Goal: Task Accomplishment & Management: Manage account settings

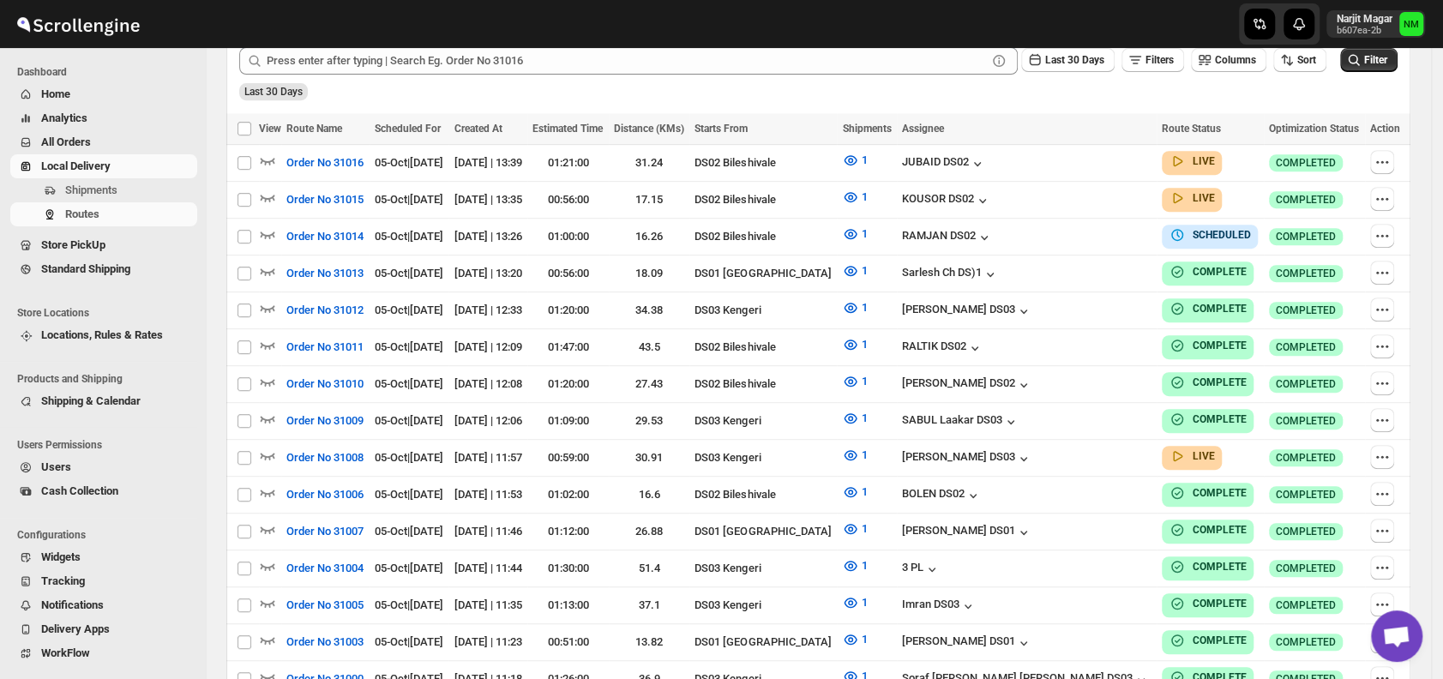
click at [87, 184] on span "Shipments" at bounding box center [91, 189] width 52 height 13
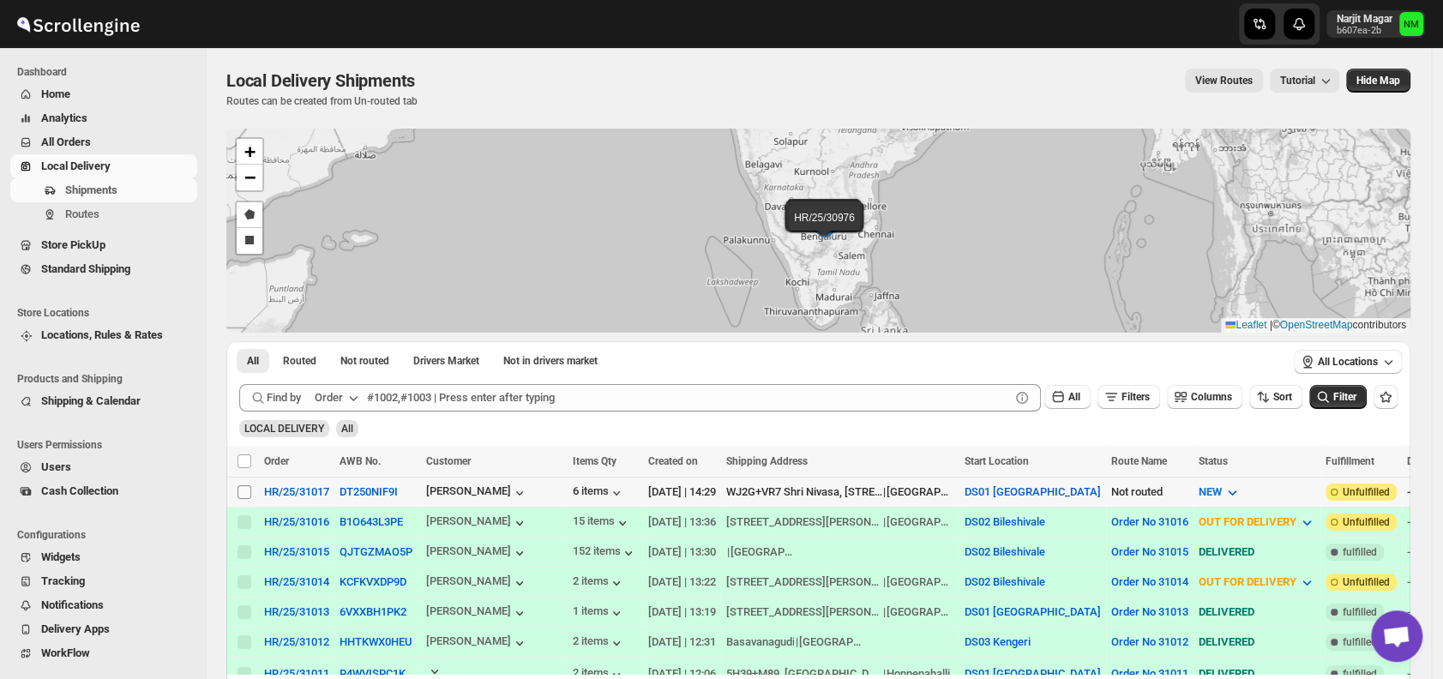
click at [247, 489] on input "Select shipment" at bounding box center [244, 492] width 14 height 14
checkbox input "true"
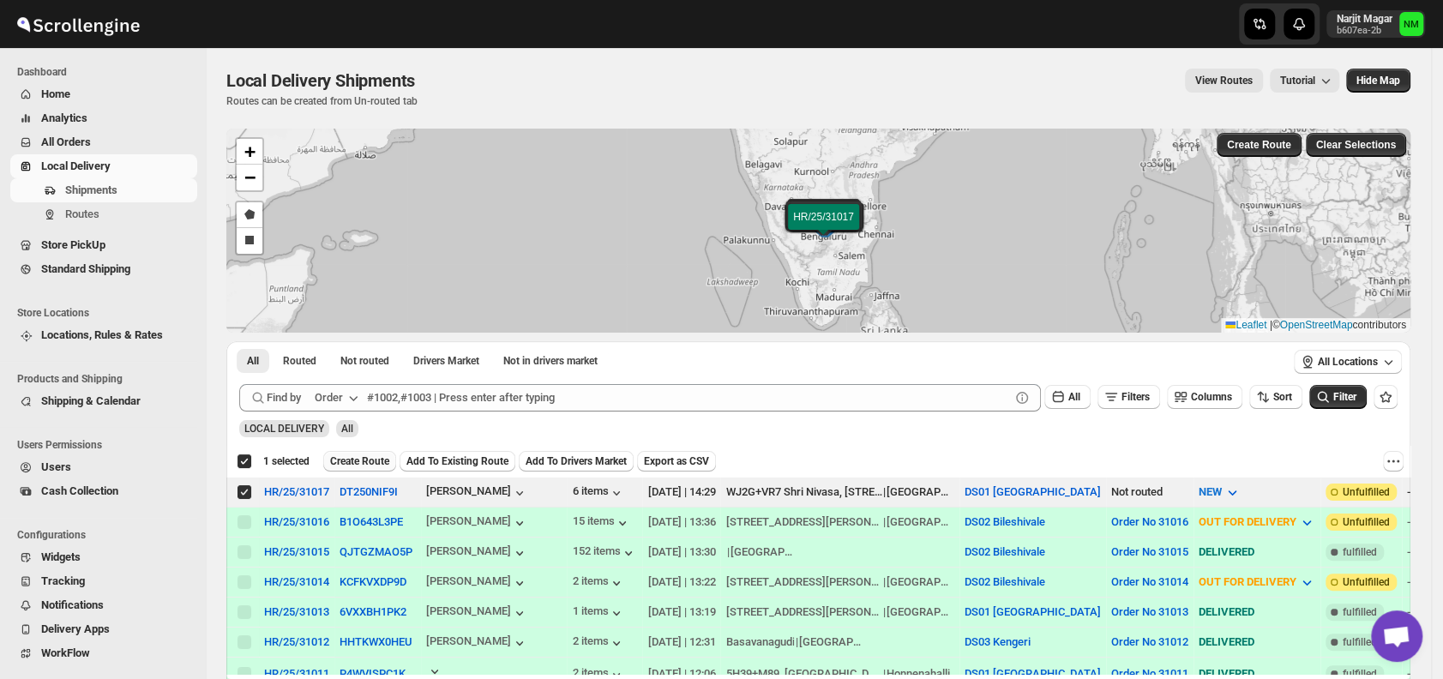
click at [346, 466] on span "Create Route" at bounding box center [359, 461] width 59 height 14
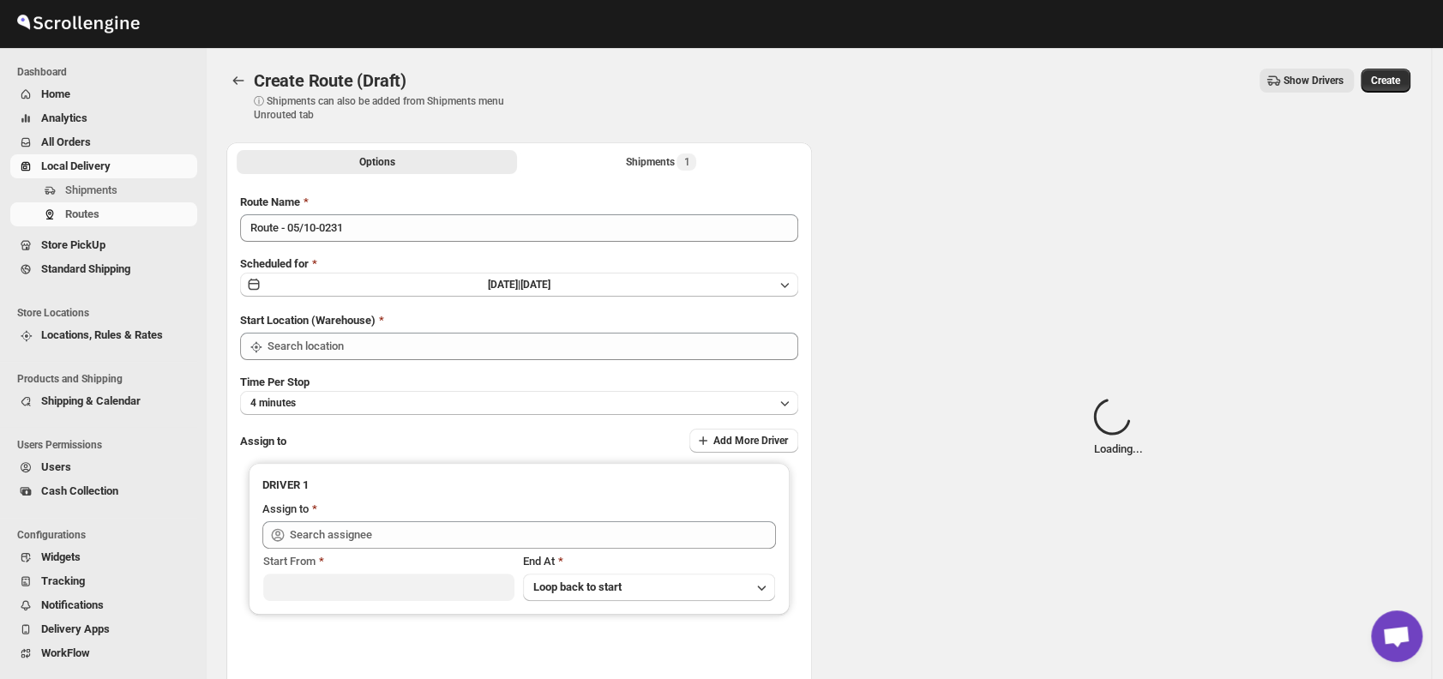
type input "DS01 [GEOGRAPHIC_DATA]"
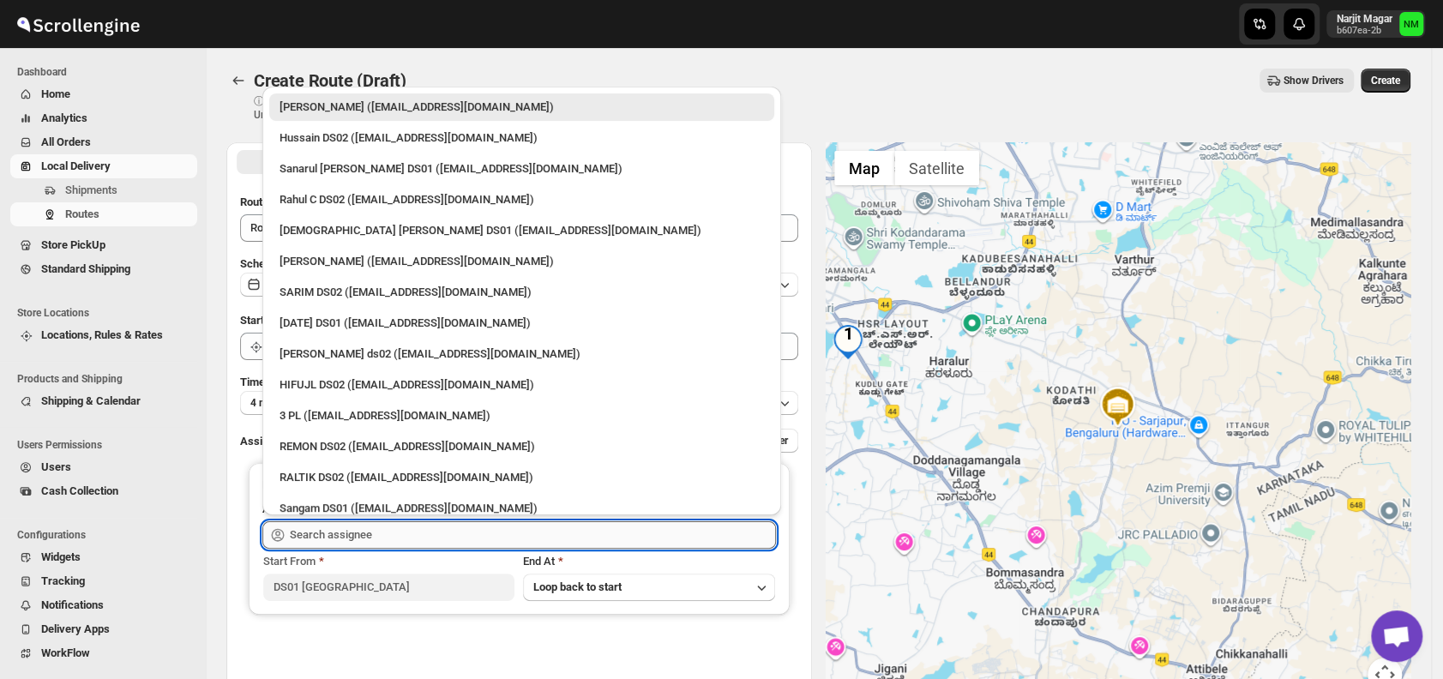
click at [446, 535] on input "text" at bounding box center [533, 534] width 486 height 27
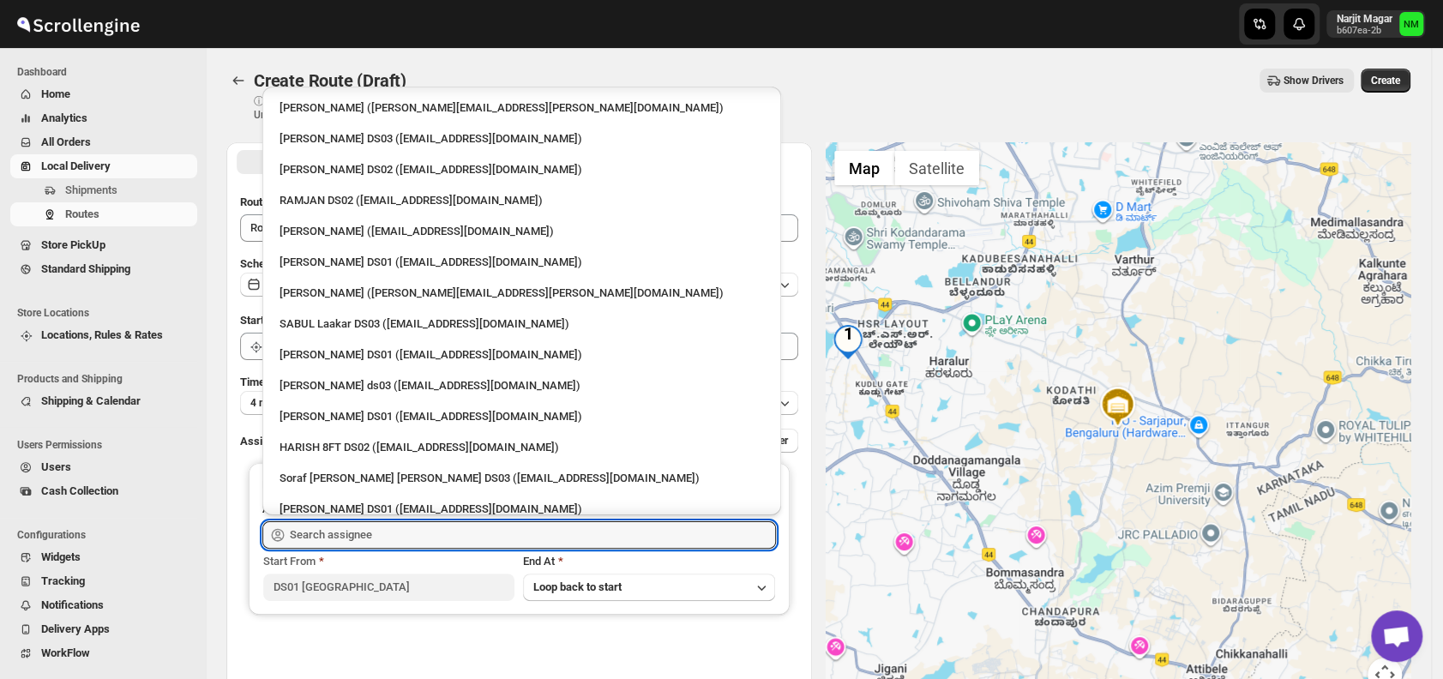
scroll to position [926, 0]
click at [357, 266] on div "[PERSON_NAME] DS01 ([EMAIL_ADDRESS][DOMAIN_NAME])" at bounding box center [521, 261] width 484 height 17
type input "[PERSON_NAME] DS01 ([EMAIL_ADDRESS][DOMAIN_NAME])"
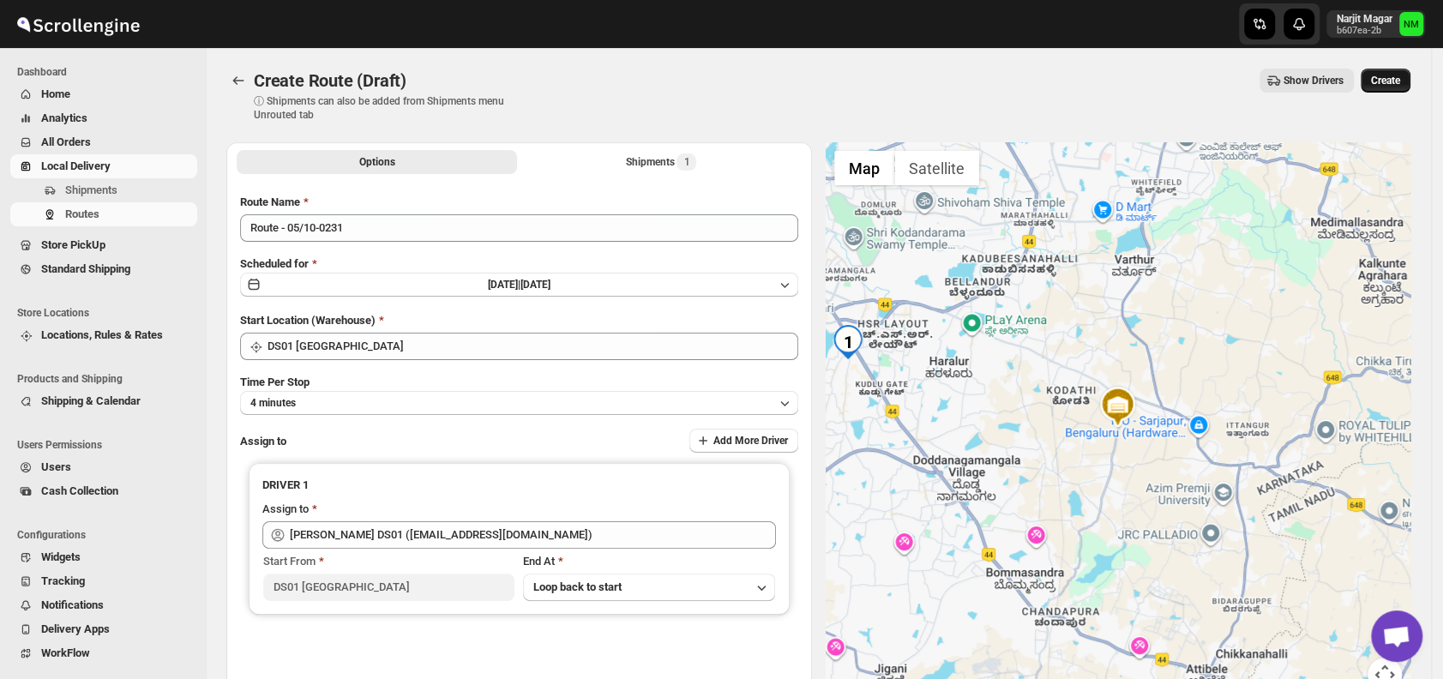
click at [1392, 81] on span "Create" at bounding box center [1385, 81] width 29 height 14
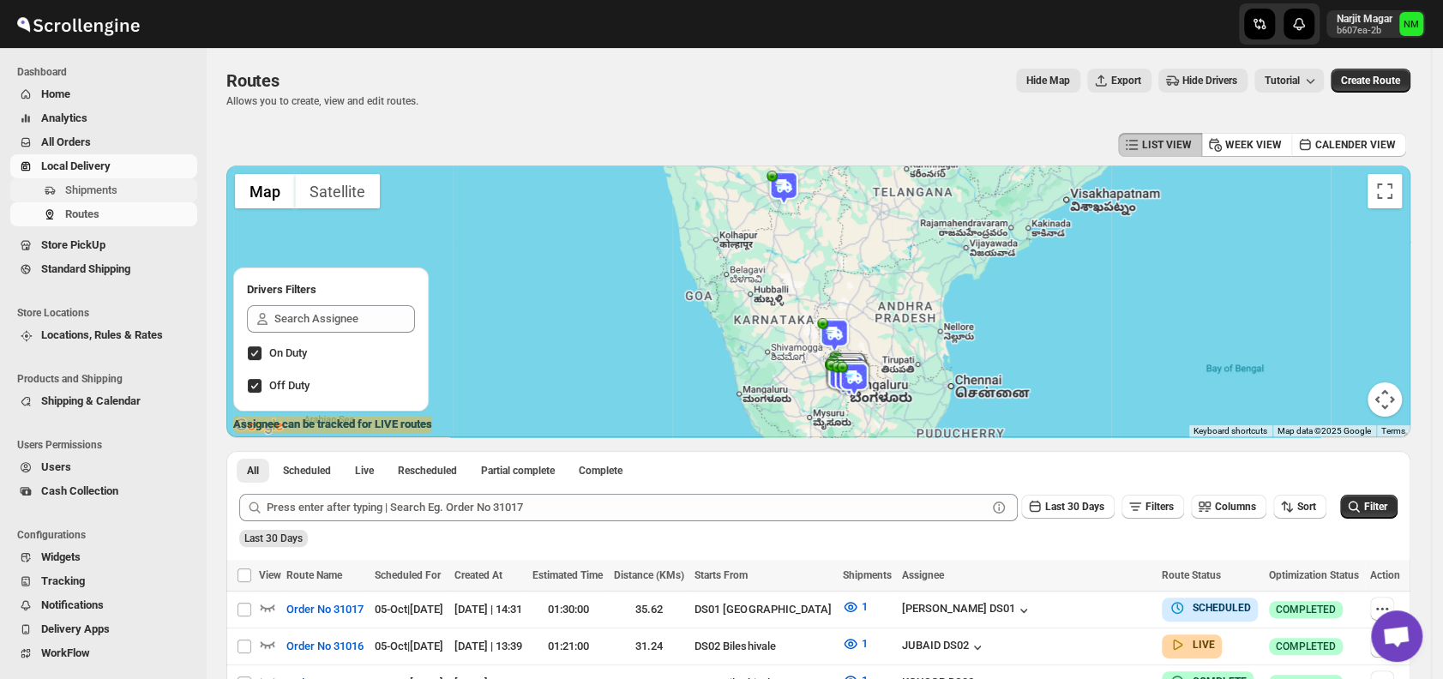
click at [110, 194] on span "Shipments" at bounding box center [91, 189] width 52 height 13
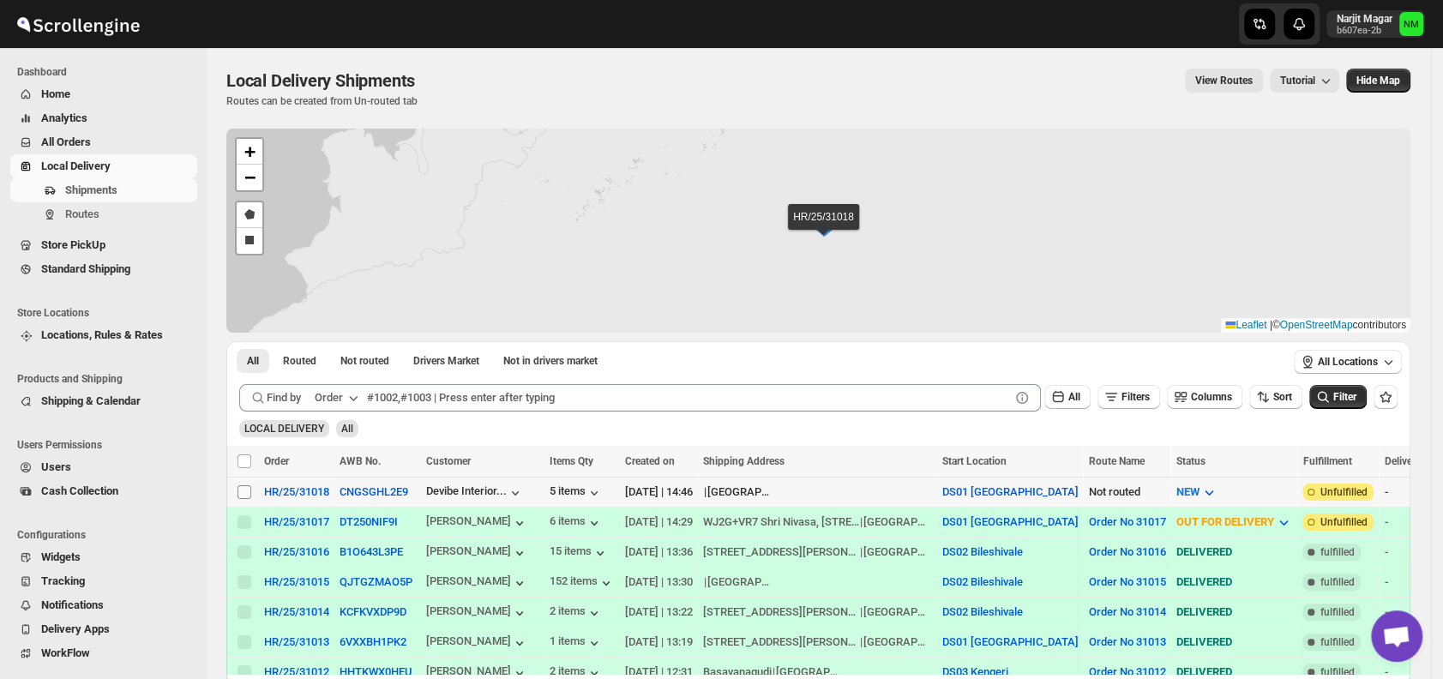
click at [237, 492] on span at bounding box center [244, 491] width 15 height 15
click at [237, 492] on input "Select shipment" at bounding box center [244, 492] width 14 height 14
checkbox input "false"
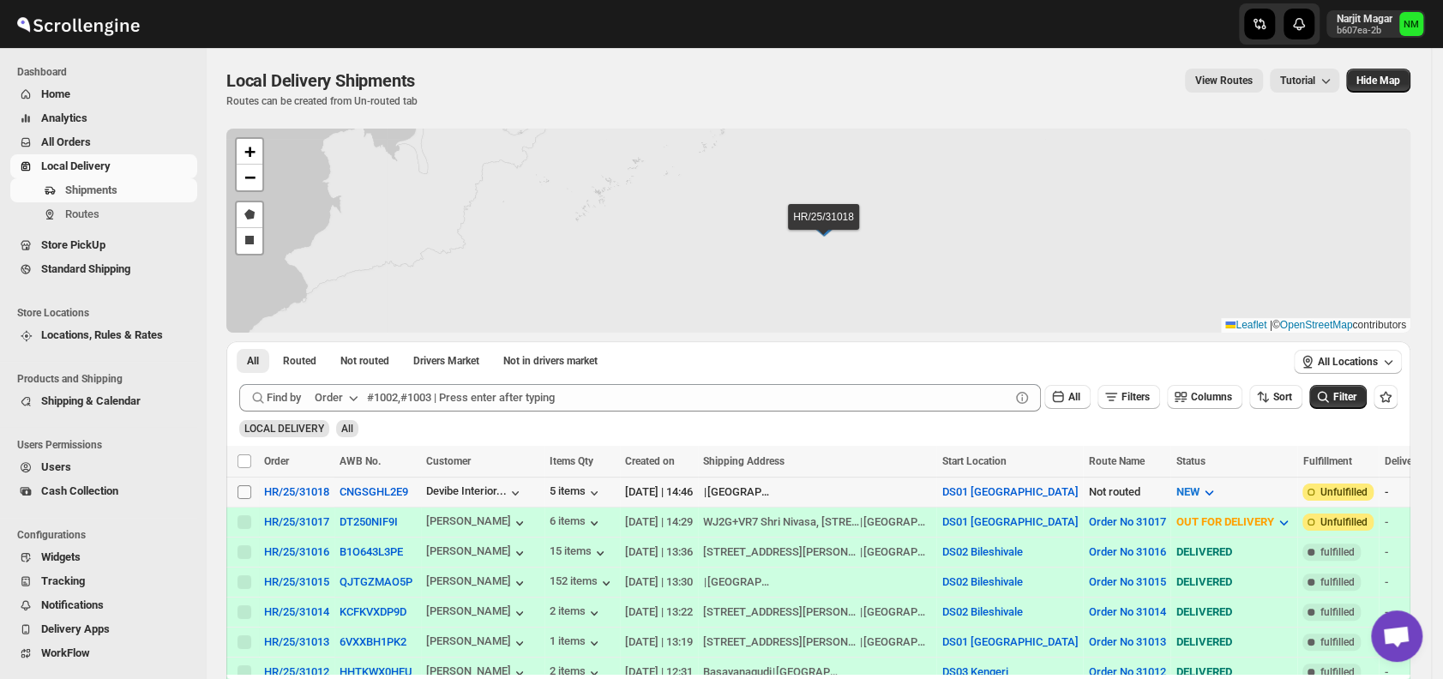
checkbox input "false"
click at [243, 490] on input "Select shipment" at bounding box center [244, 492] width 14 height 14
checkbox input "true"
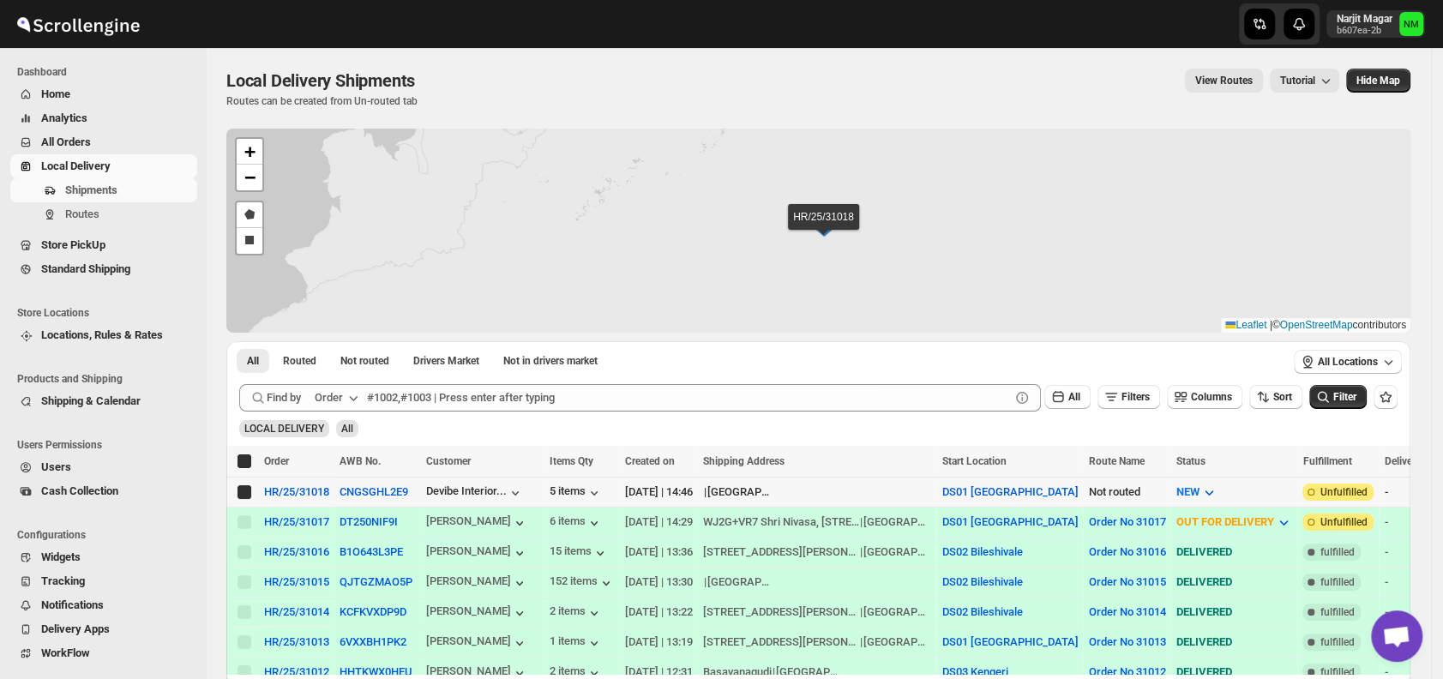
checkbox input "true"
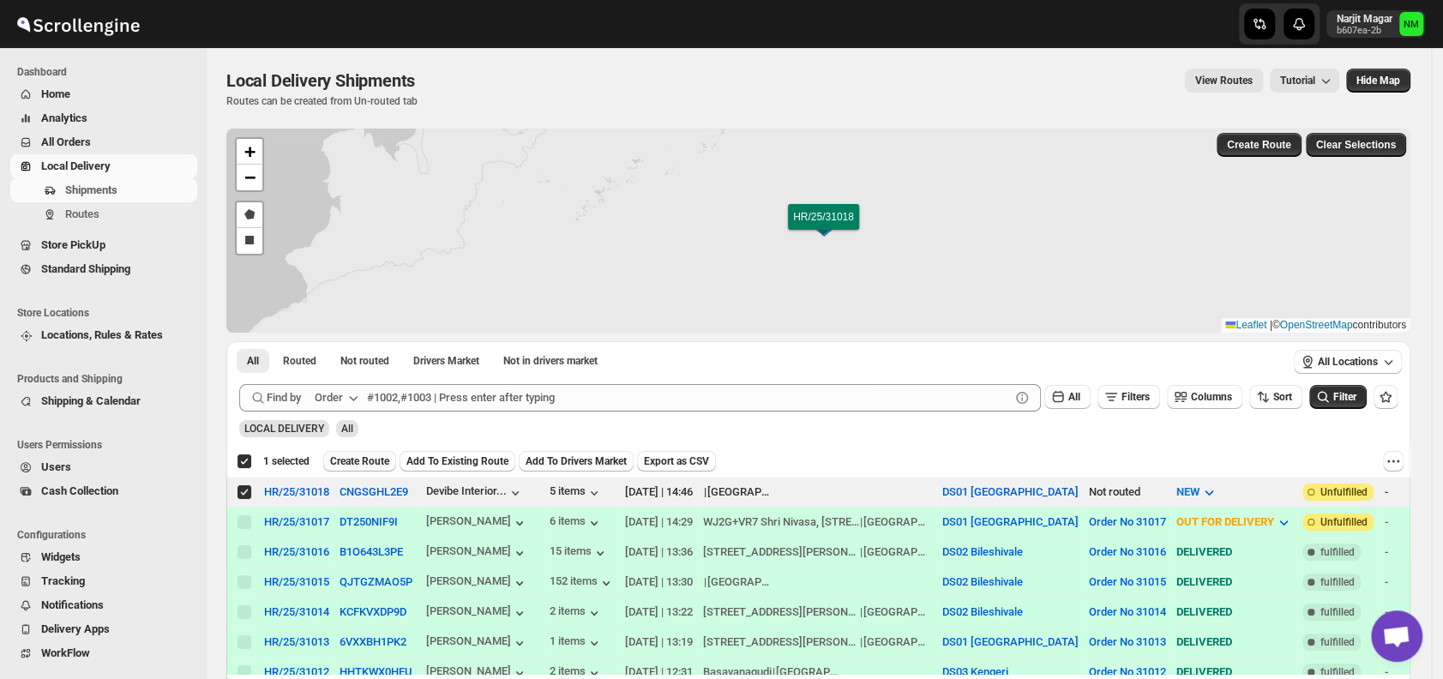
click at [357, 457] on span "Create Route" at bounding box center [359, 461] width 59 height 14
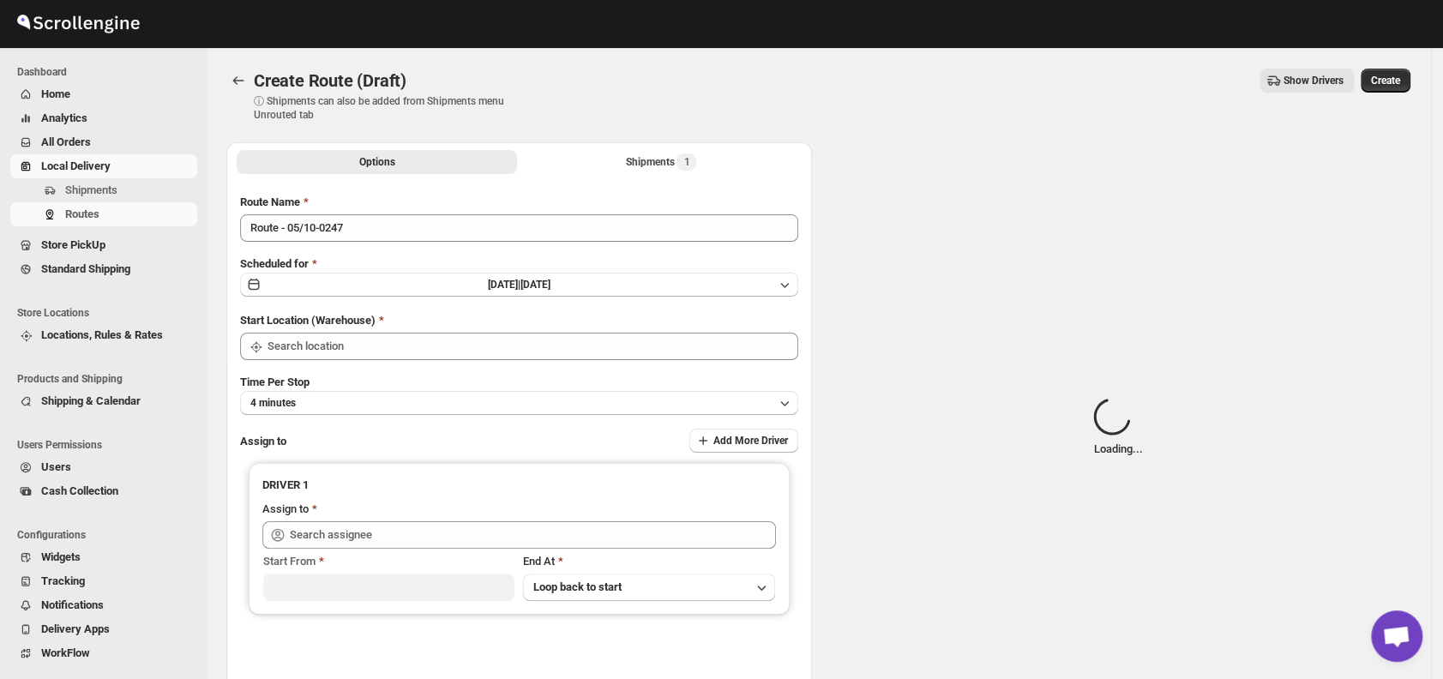
type input "DS01 [GEOGRAPHIC_DATA]"
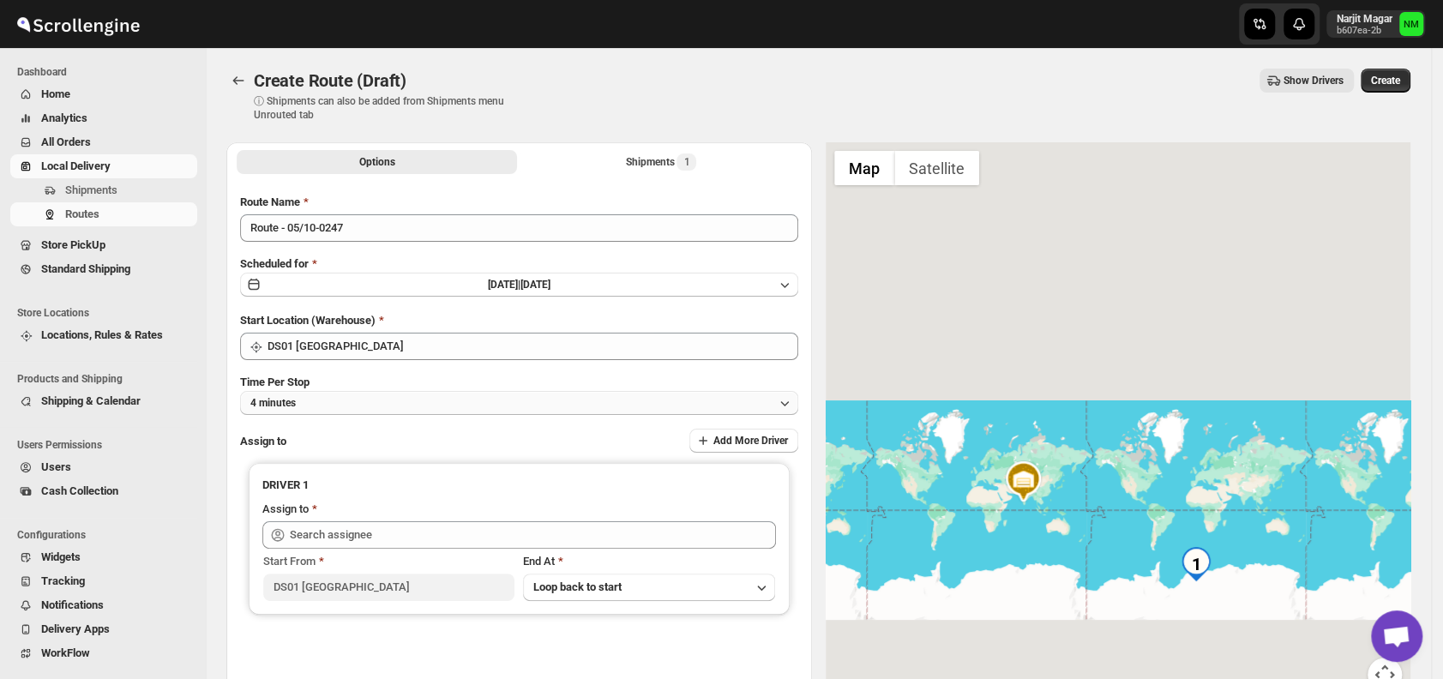
click at [398, 402] on button "4 minutes" at bounding box center [519, 403] width 558 height 24
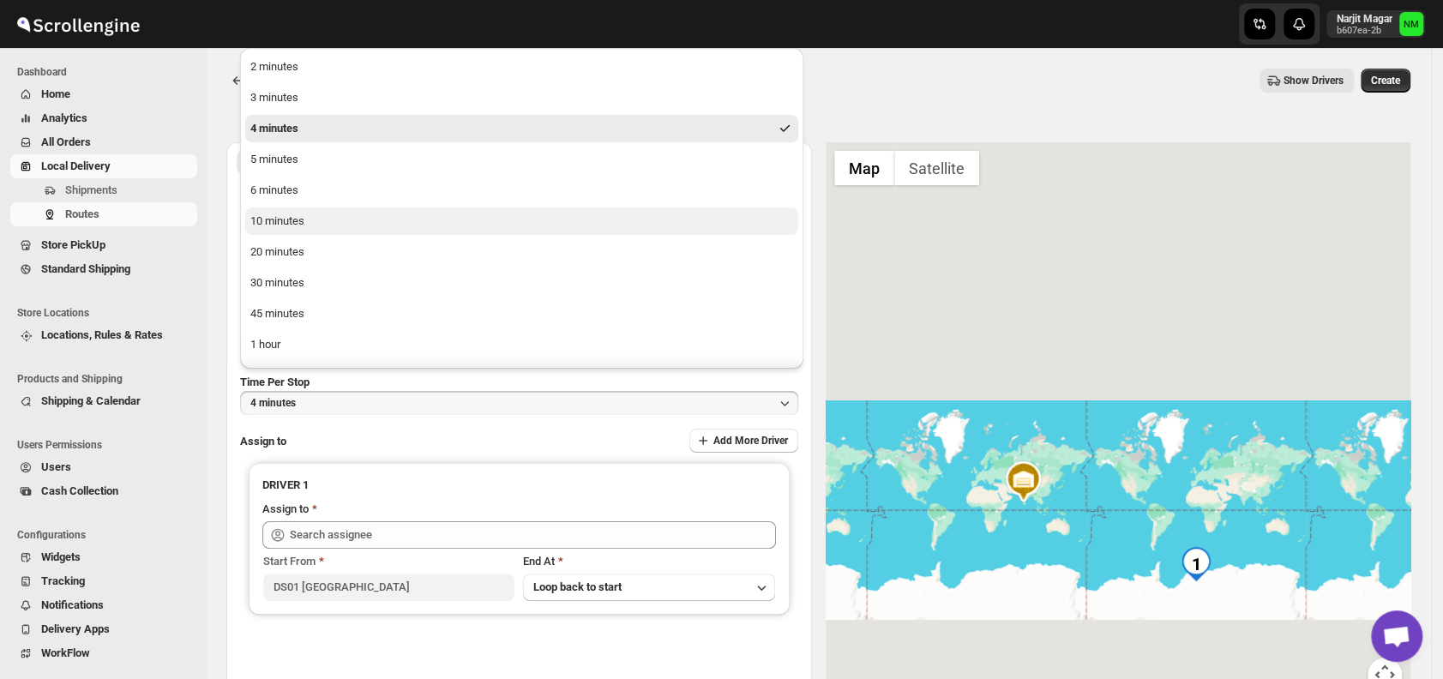
click at [315, 215] on button "10 minutes" at bounding box center [521, 220] width 553 height 27
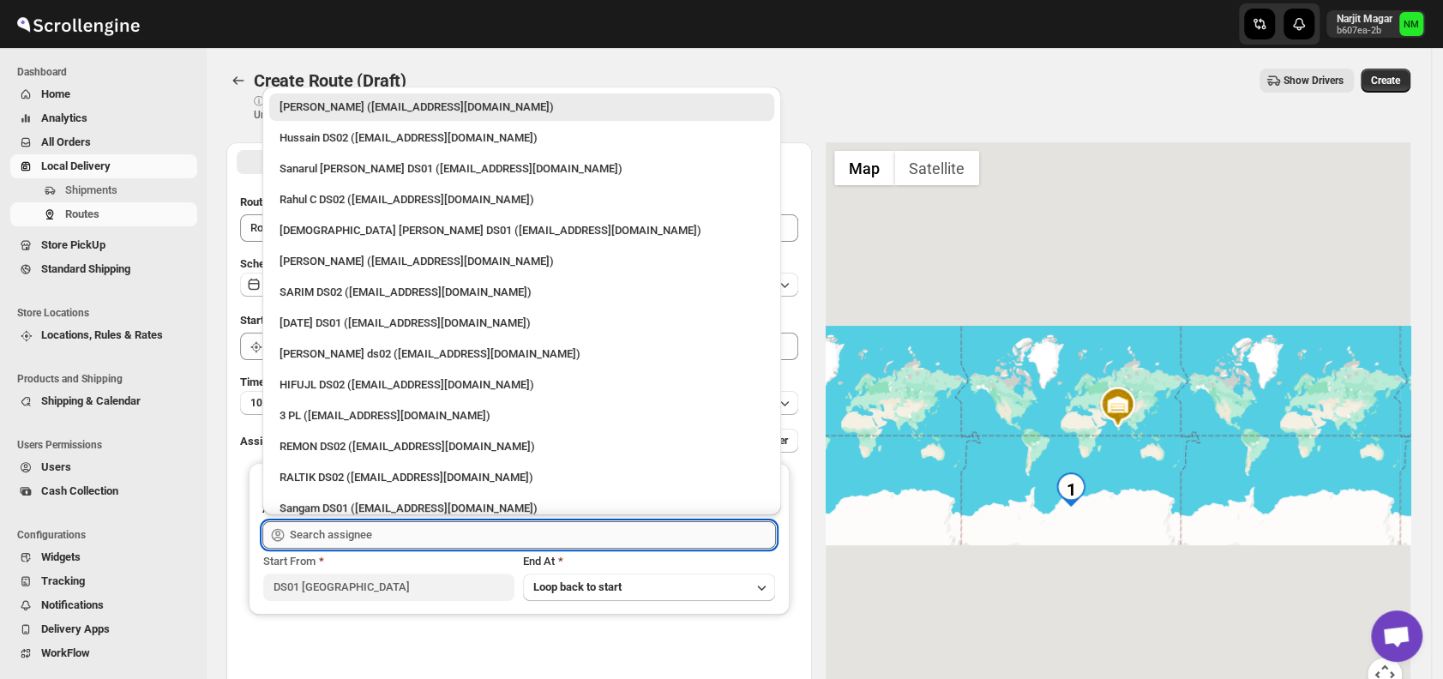
click at [403, 536] on input "text" at bounding box center [533, 534] width 486 height 27
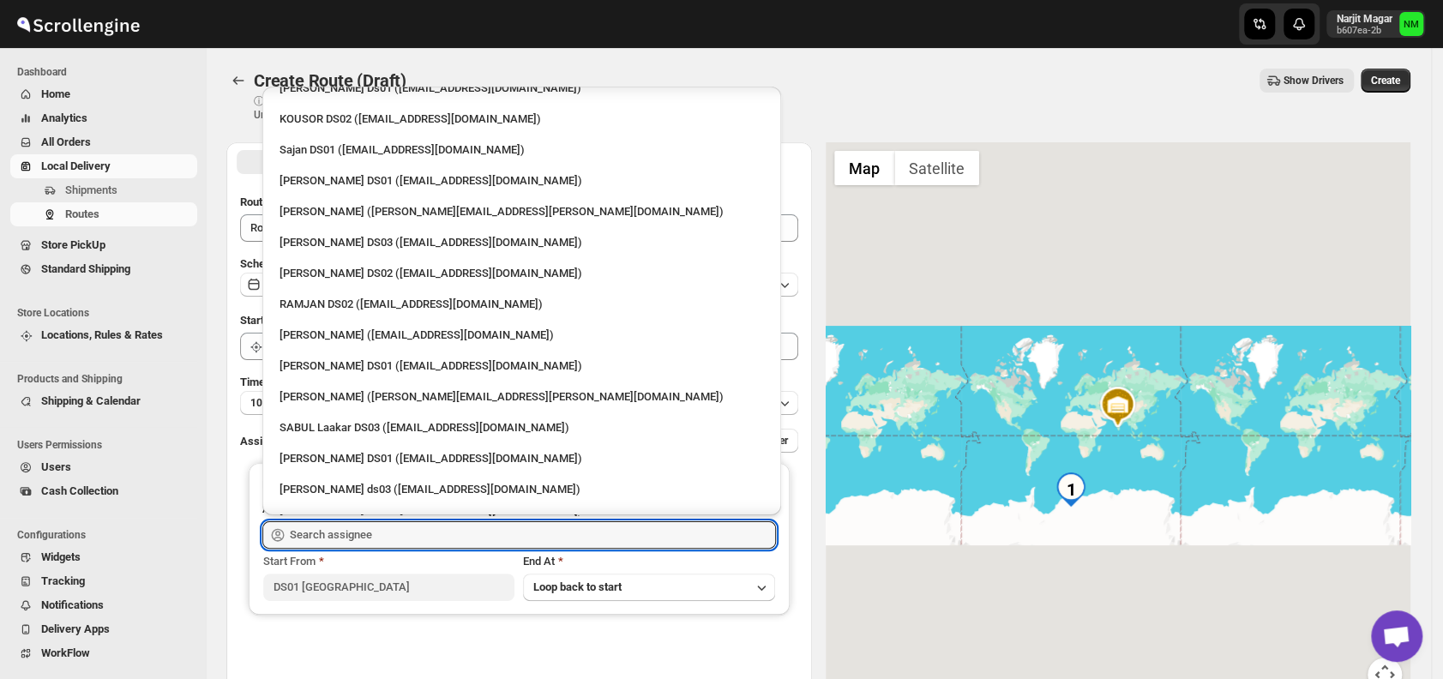
scroll to position [819, 0]
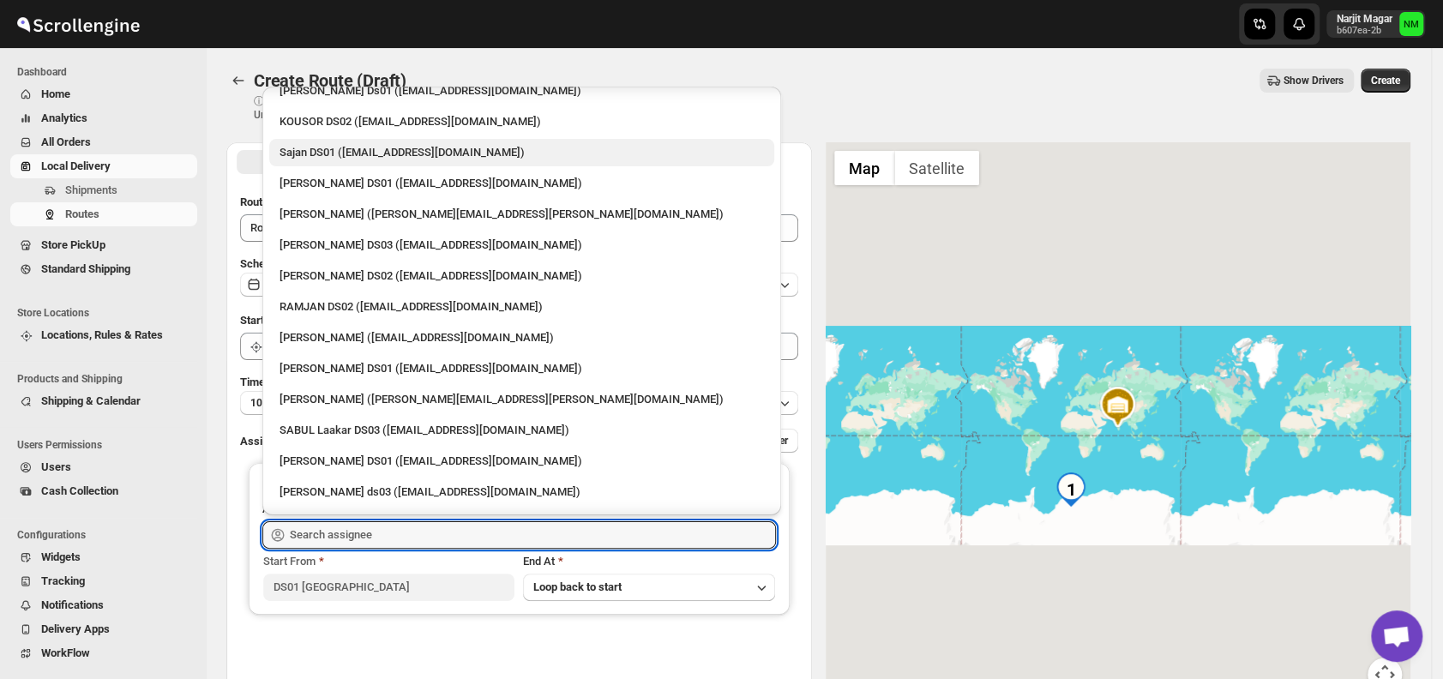
click at [309, 159] on div "Sajan DS01 ([EMAIL_ADDRESS][DOMAIN_NAME])" at bounding box center [521, 152] width 484 height 17
type input "Sajan DS01 ([EMAIL_ADDRESS][DOMAIN_NAME])"
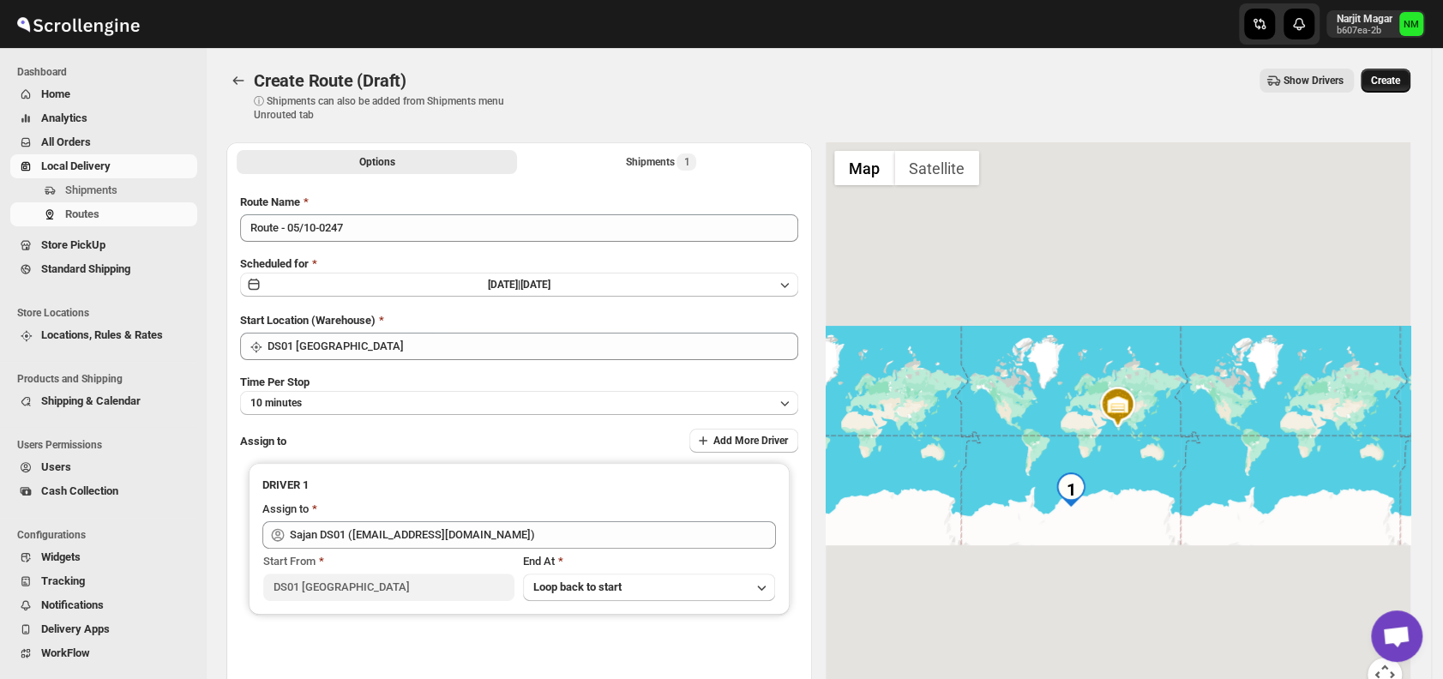
click at [1393, 84] on span "Create" at bounding box center [1385, 81] width 29 height 14
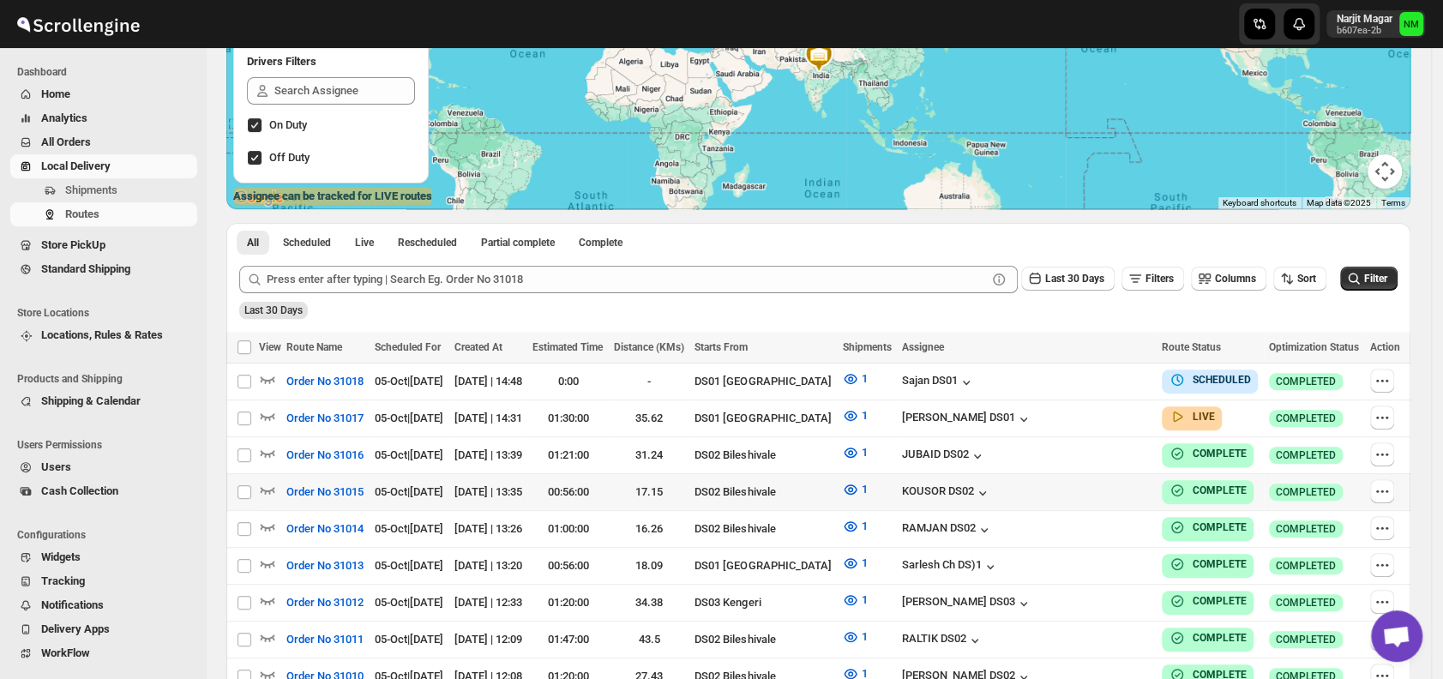
scroll to position [257, 0]
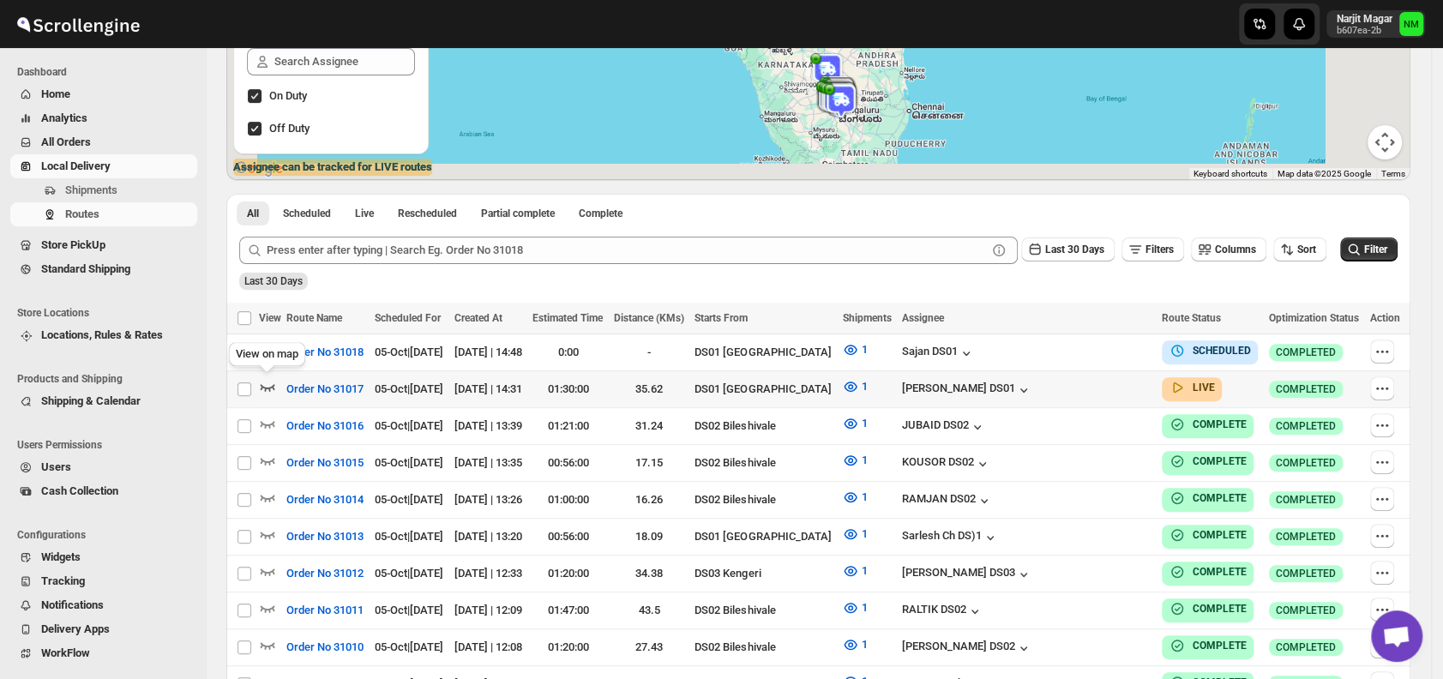
click at [265, 384] on icon "button" at bounding box center [267, 386] width 17 height 17
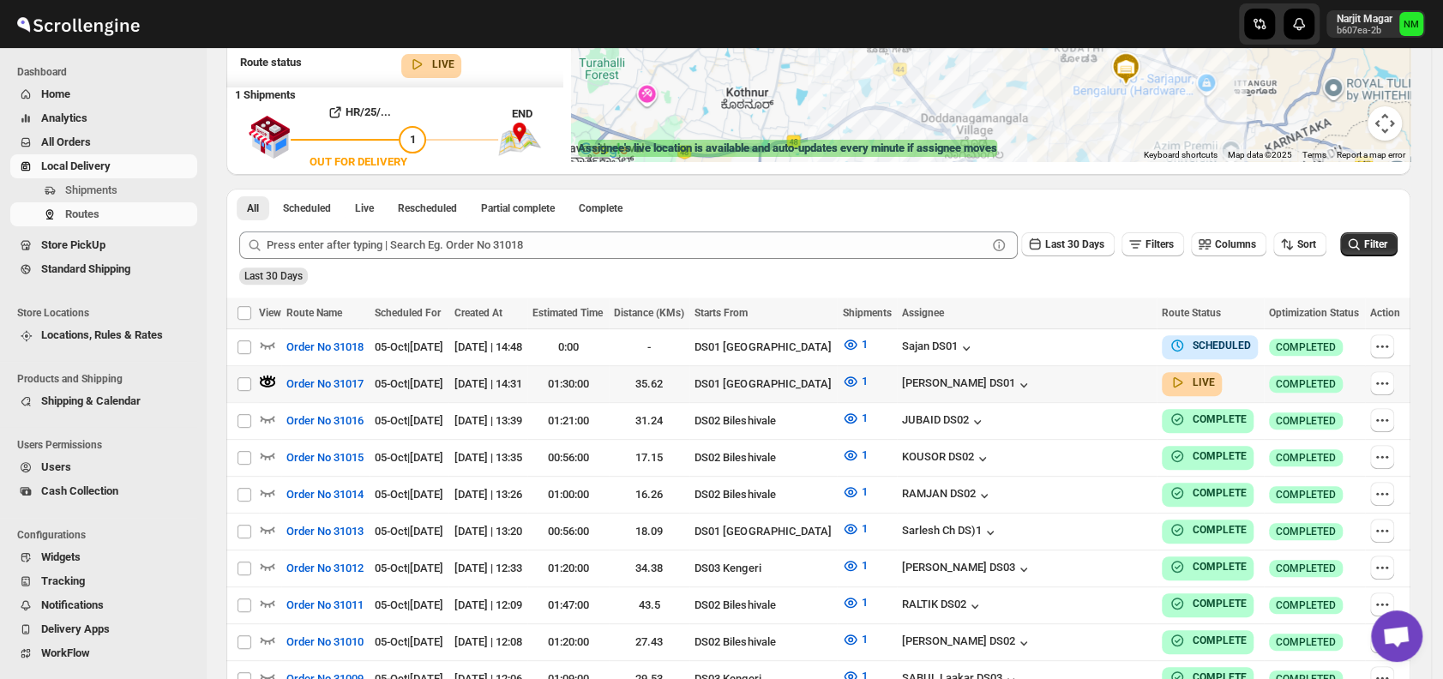
scroll to position [280, 0]
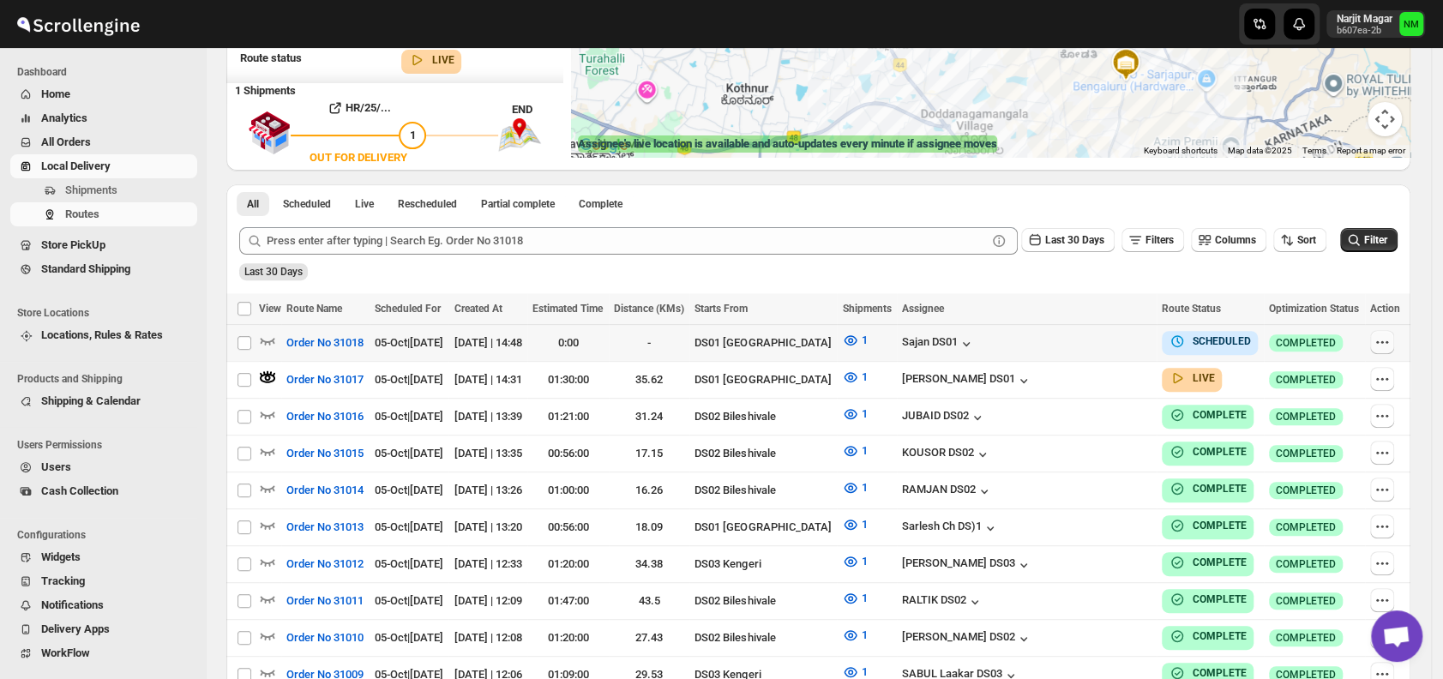
click at [1394, 342] on button "button" at bounding box center [1382, 342] width 24 height 24
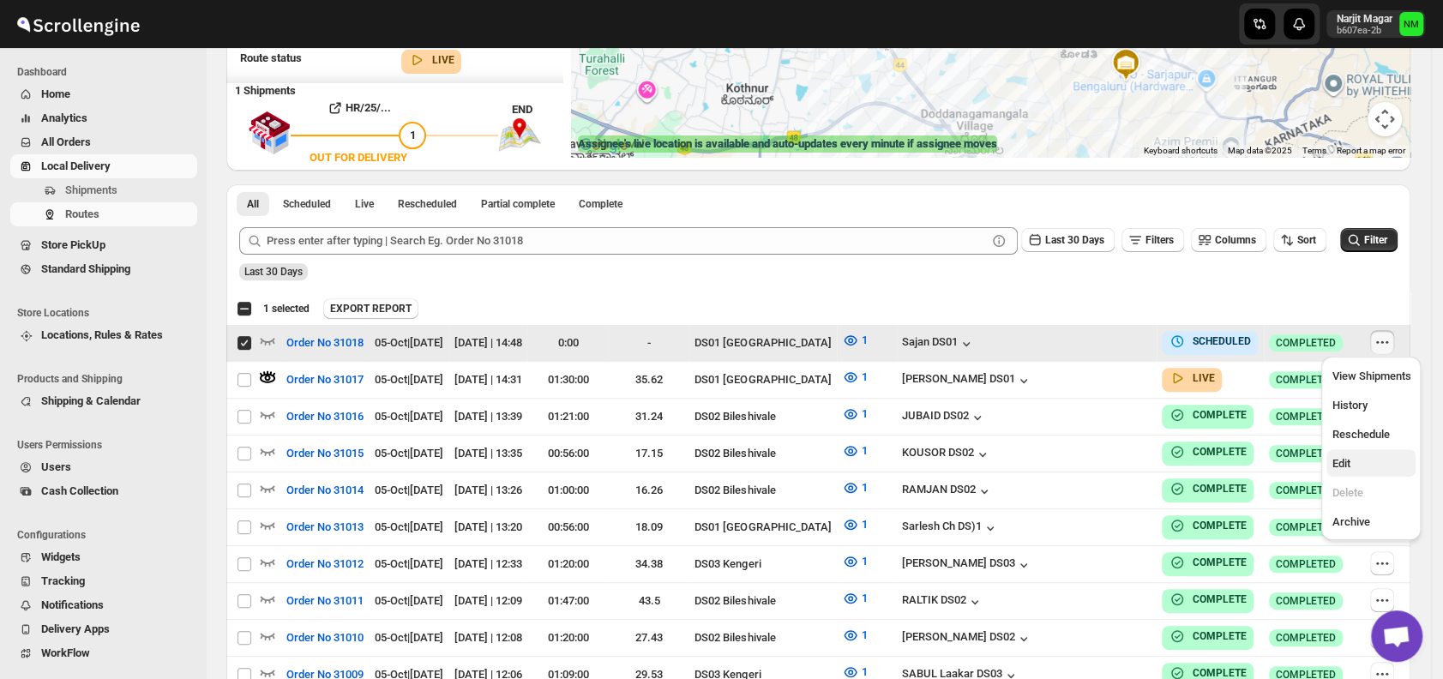
click at [1361, 462] on span "Edit" at bounding box center [1370, 463] width 79 height 17
checkbox input "false"
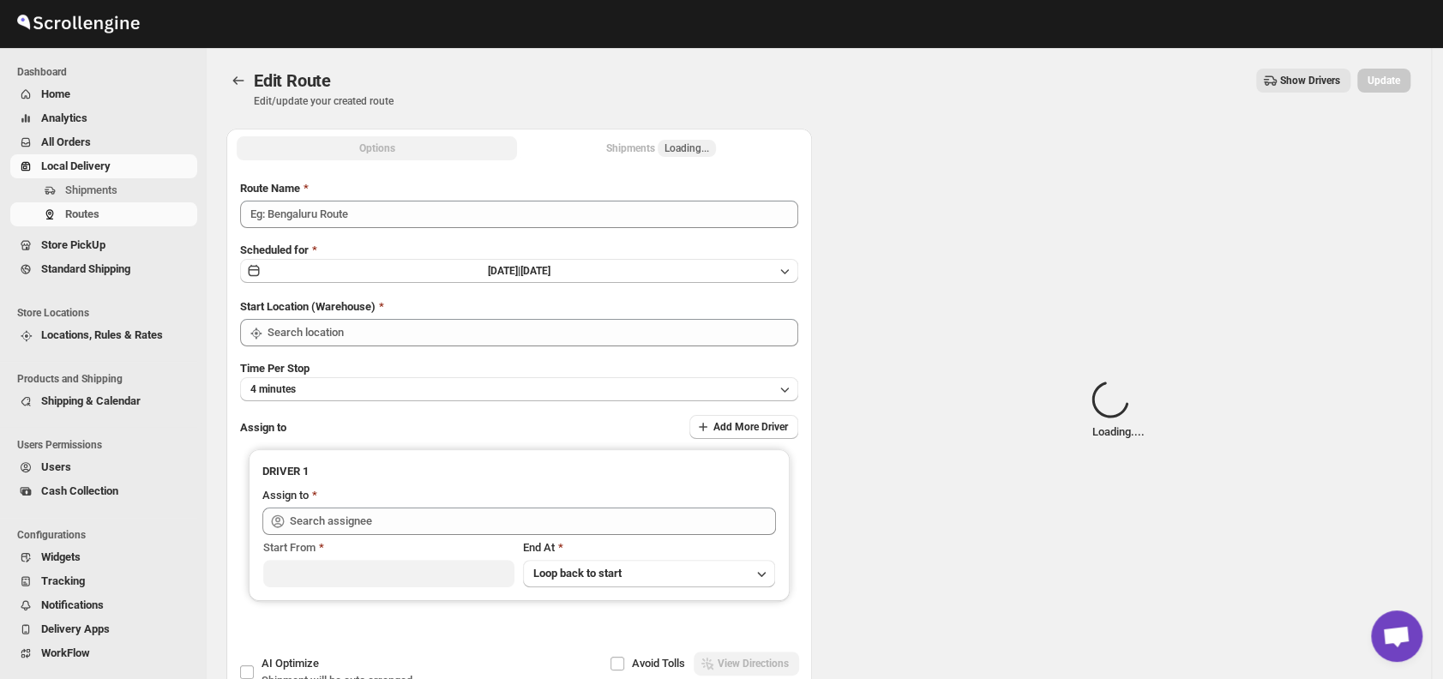
type input "Order No 31018"
type input "DS01 [GEOGRAPHIC_DATA]"
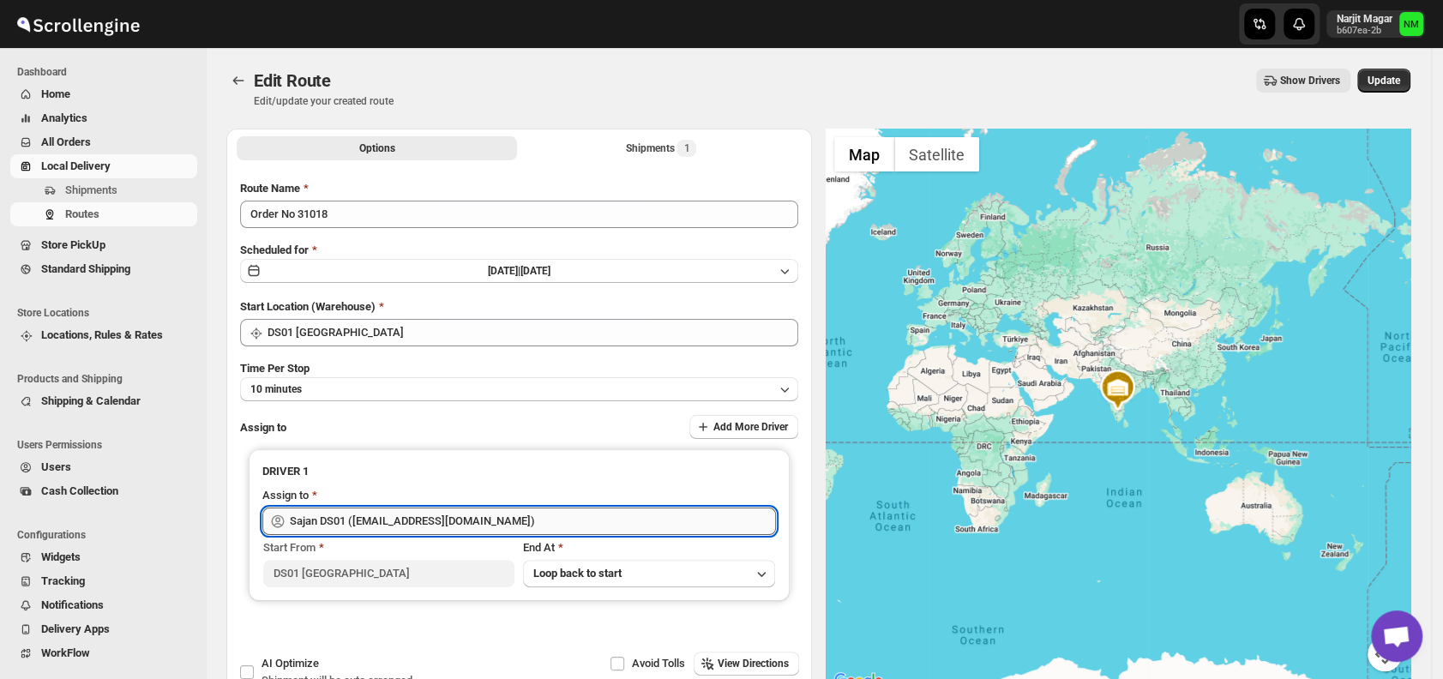
click at [528, 527] on input "Sajan DS01 ([EMAIL_ADDRESS][DOMAIN_NAME])" at bounding box center [533, 521] width 486 height 27
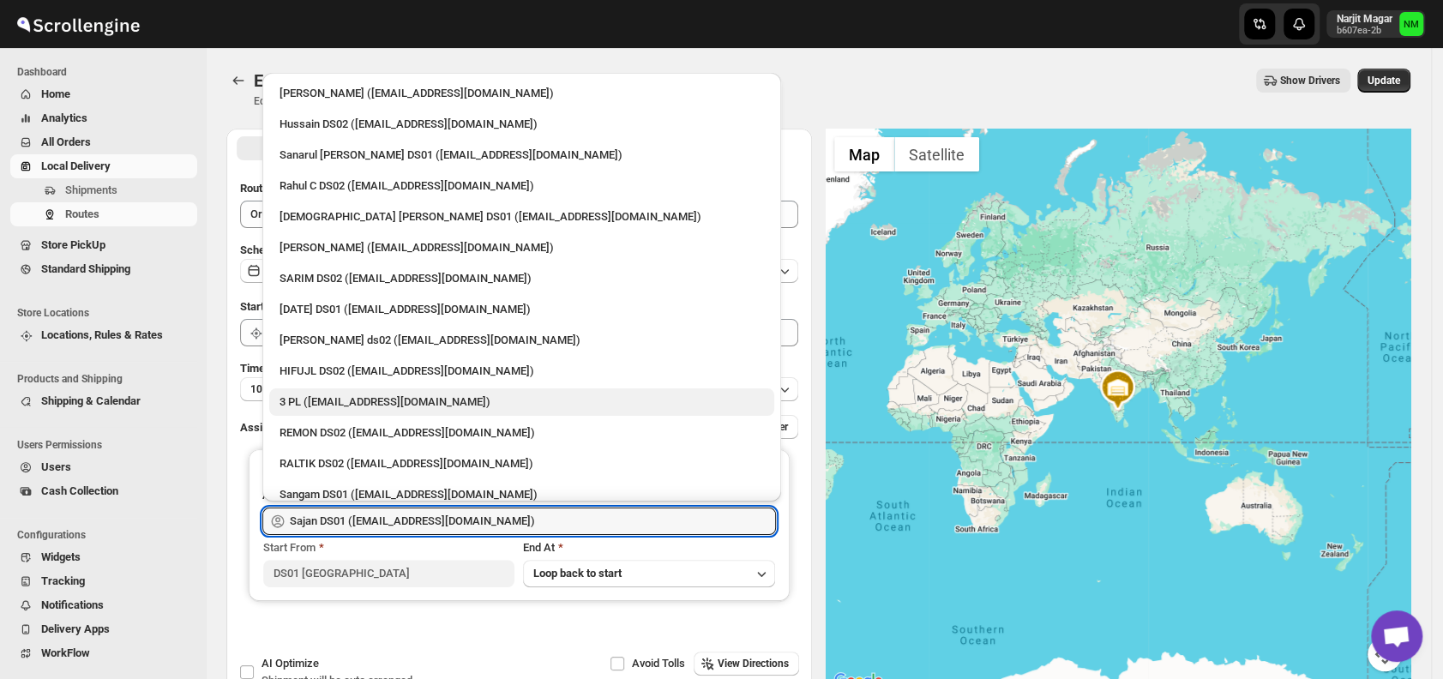
click at [396, 395] on div "3 PL ([EMAIL_ADDRESS][DOMAIN_NAME])" at bounding box center [521, 401] width 484 height 17
type input "3 PL ([EMAIL_ADDRESS][DOMAIN_NAME])"
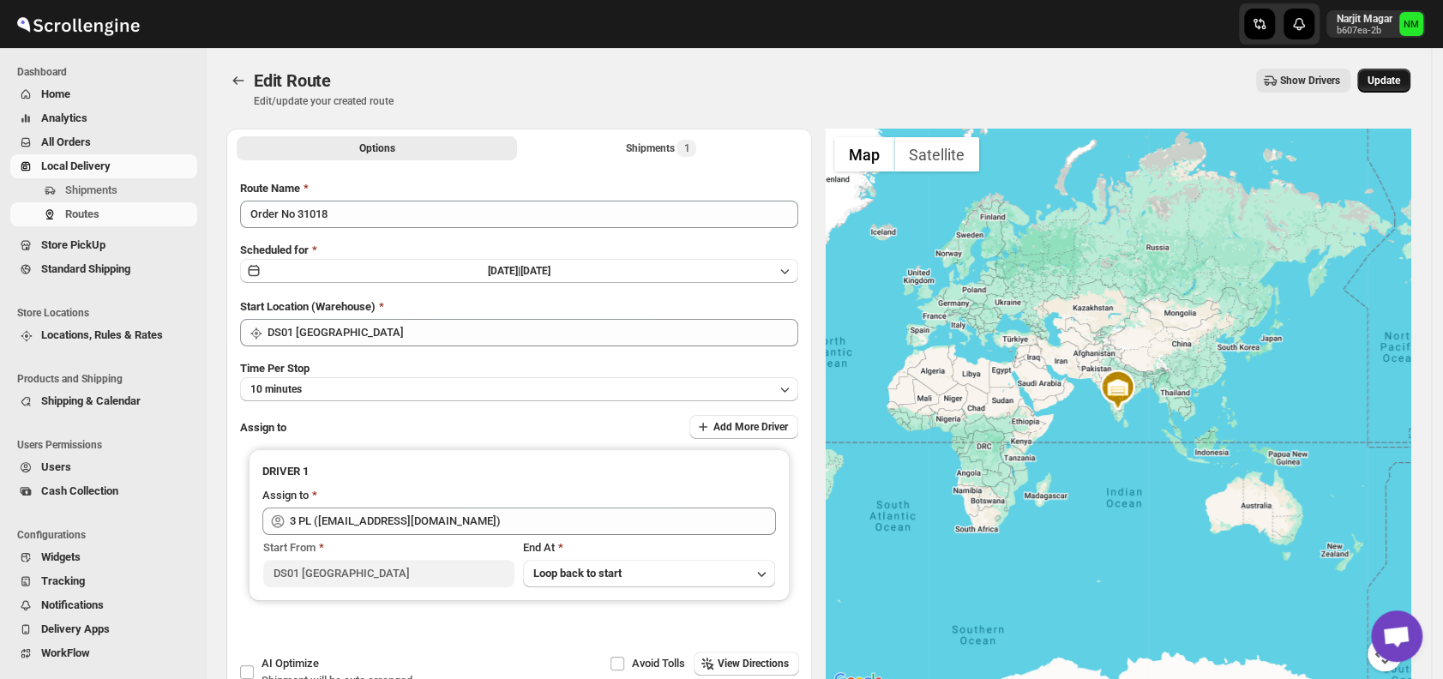
click at [1397, 81] on span "Update" at bounding box center [1383, 81] width 33 height 14
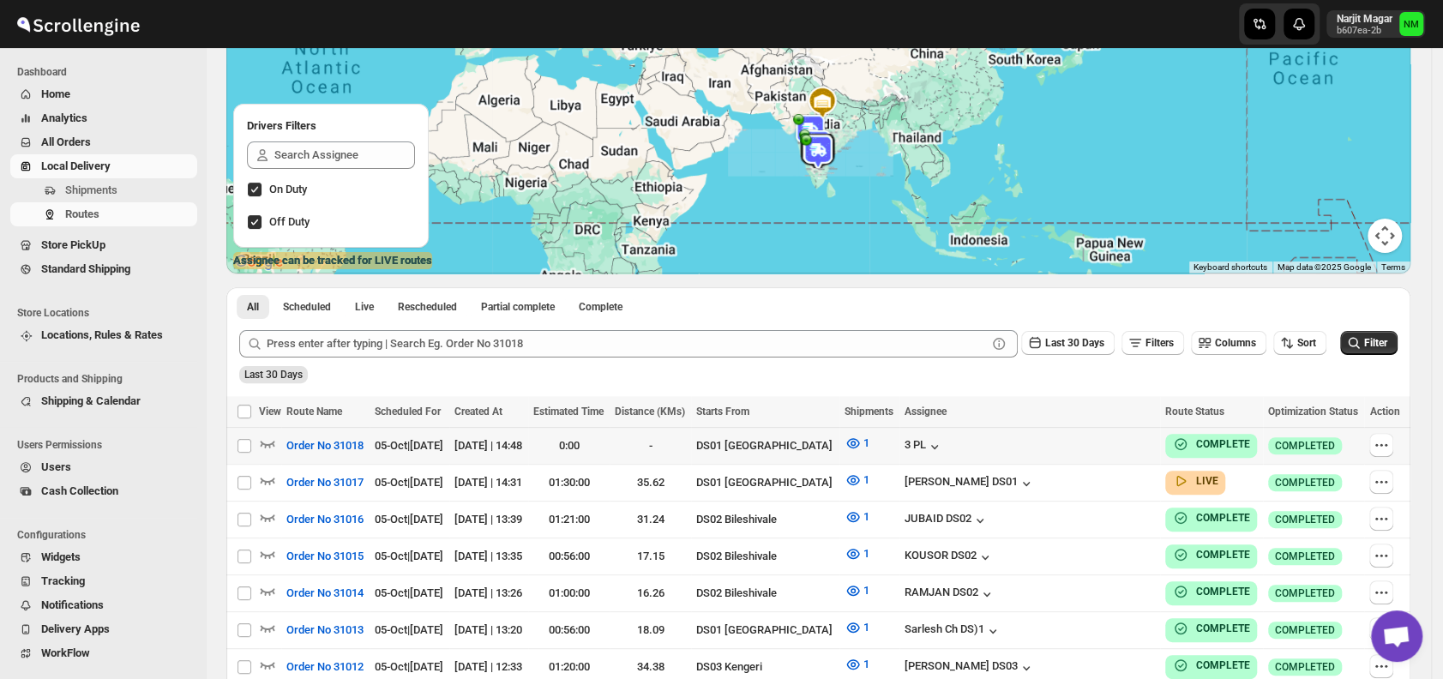
scroll to position [165, 0]
